Goal: Entertainment & Leisure: Consume media (video, audio)

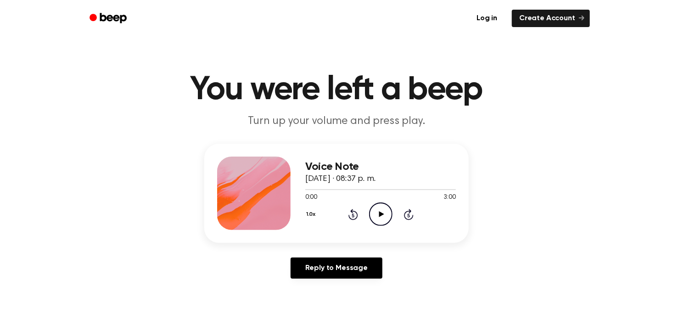
click at [384, 210] on icon "Play Audio" at bounding box center [380, 213] width 23 height 23
click at [379, 209] on icon "Play Audio" at bounding box center [380, 213] width 23 height 23
